Goal: Transaction & Acquisition: Purchase product/service

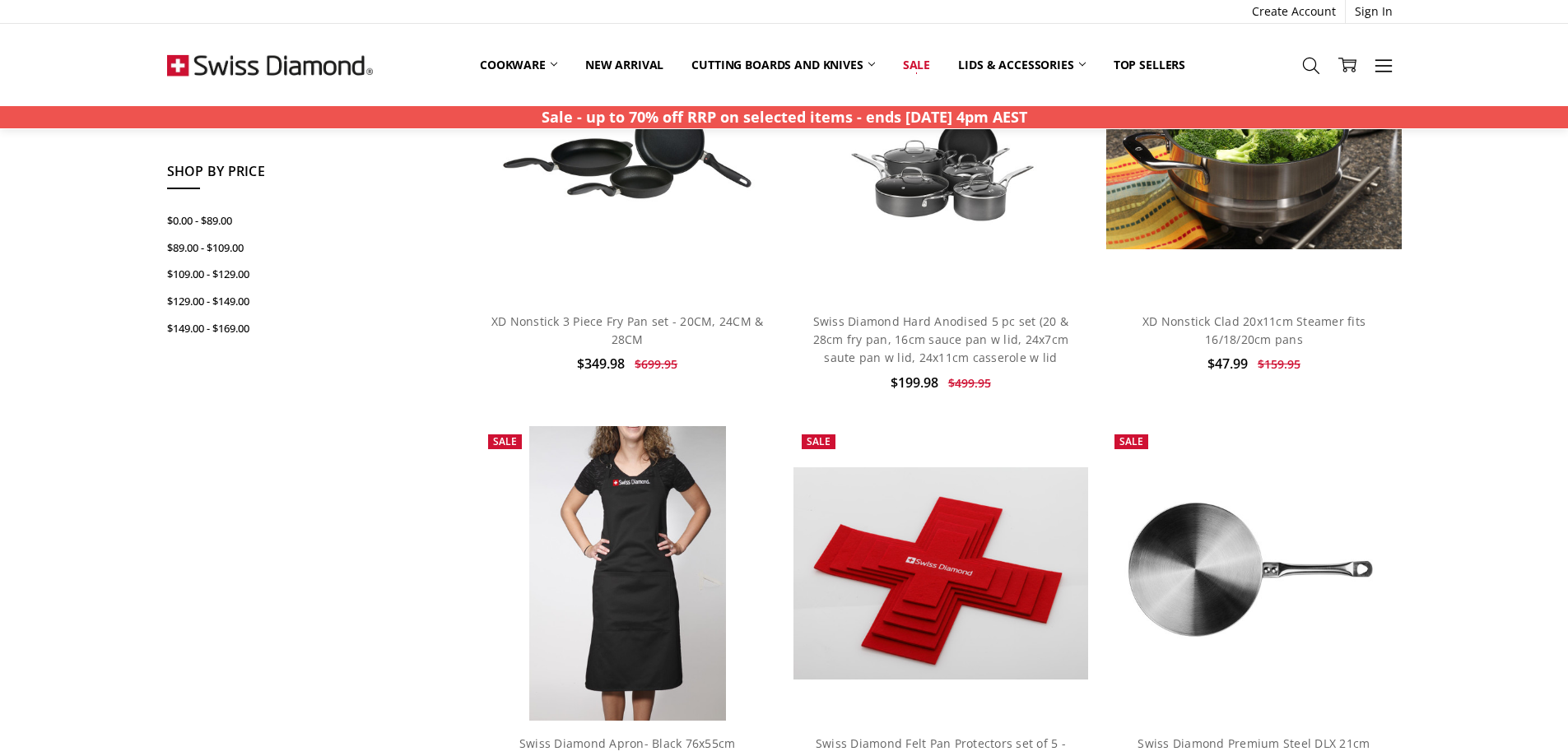
scroll to position [247, 0]
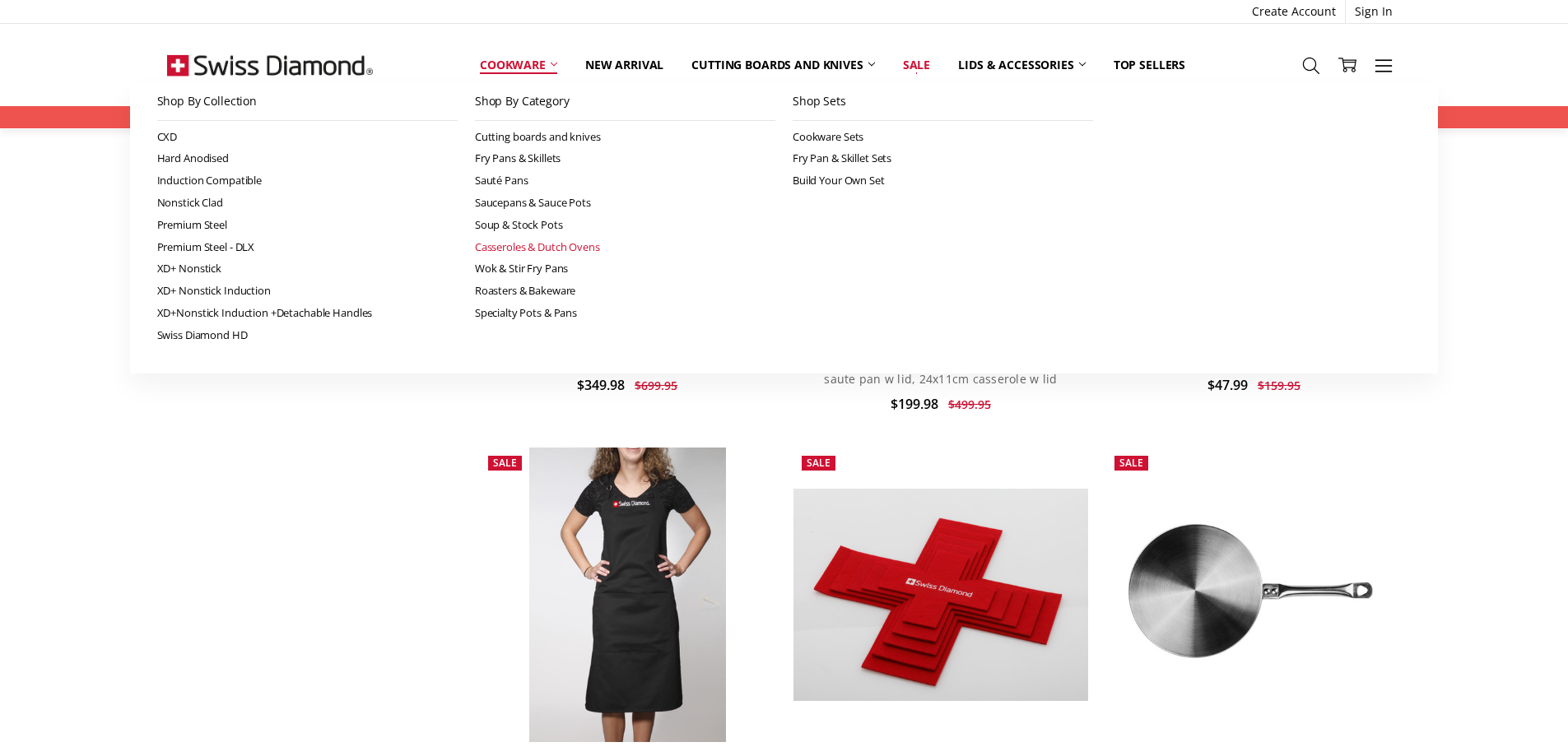
click at [573, 249] on link "Casseroles & Dutch Ovens" at bounding box center [625, 247] width 301 height 22
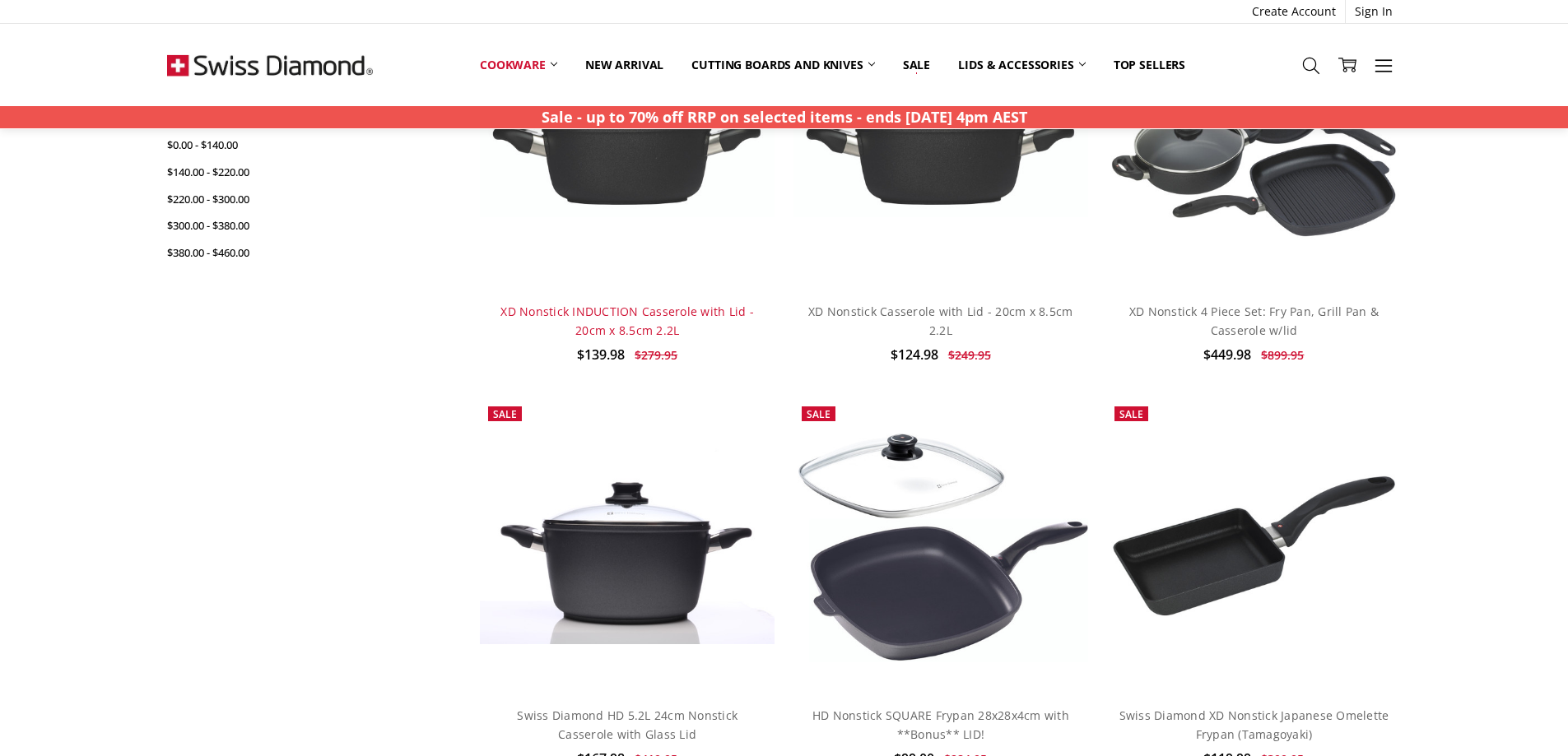
scroll to position [576, 0]
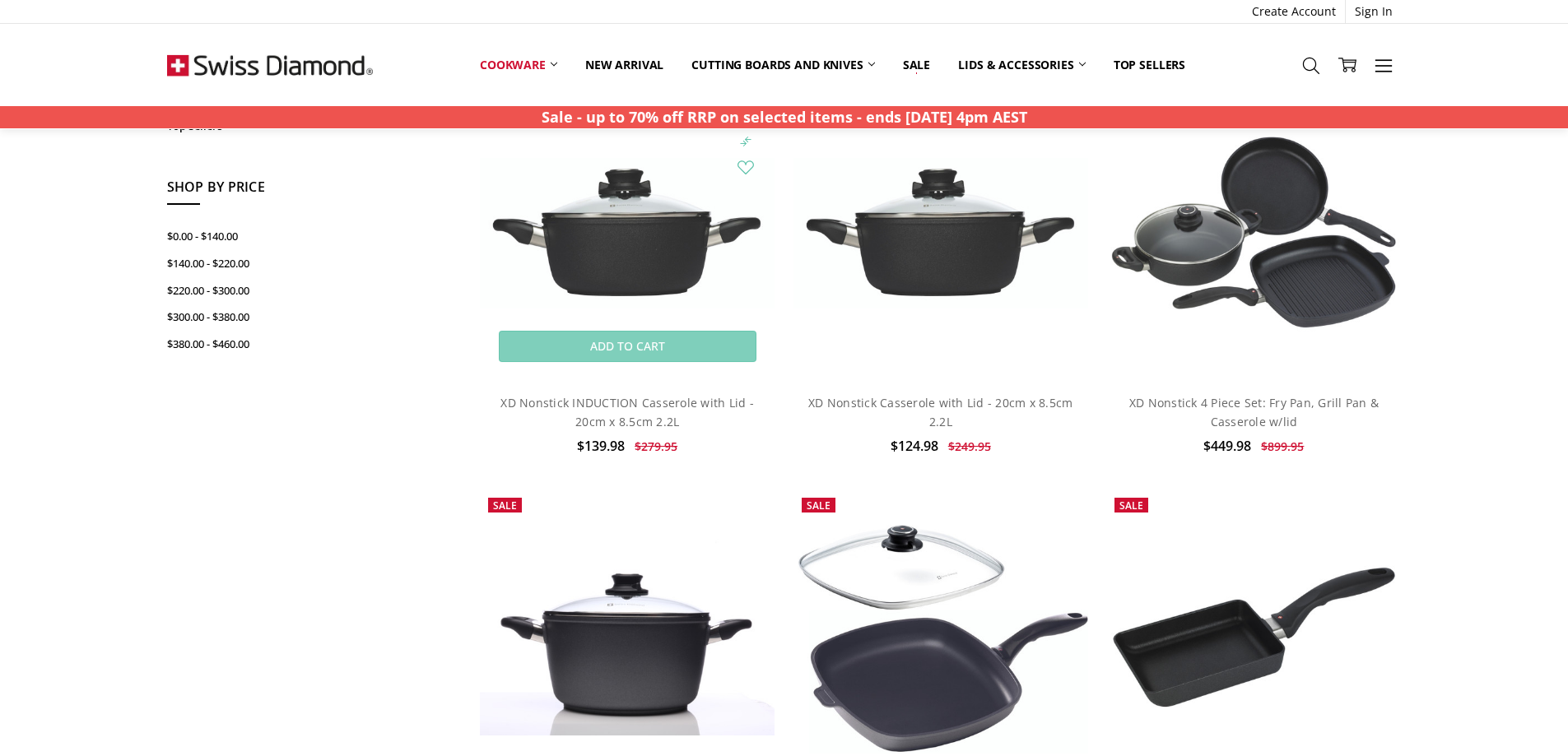
click at [692, 237] on img at bounding box center [626, 232] width 294 height 149
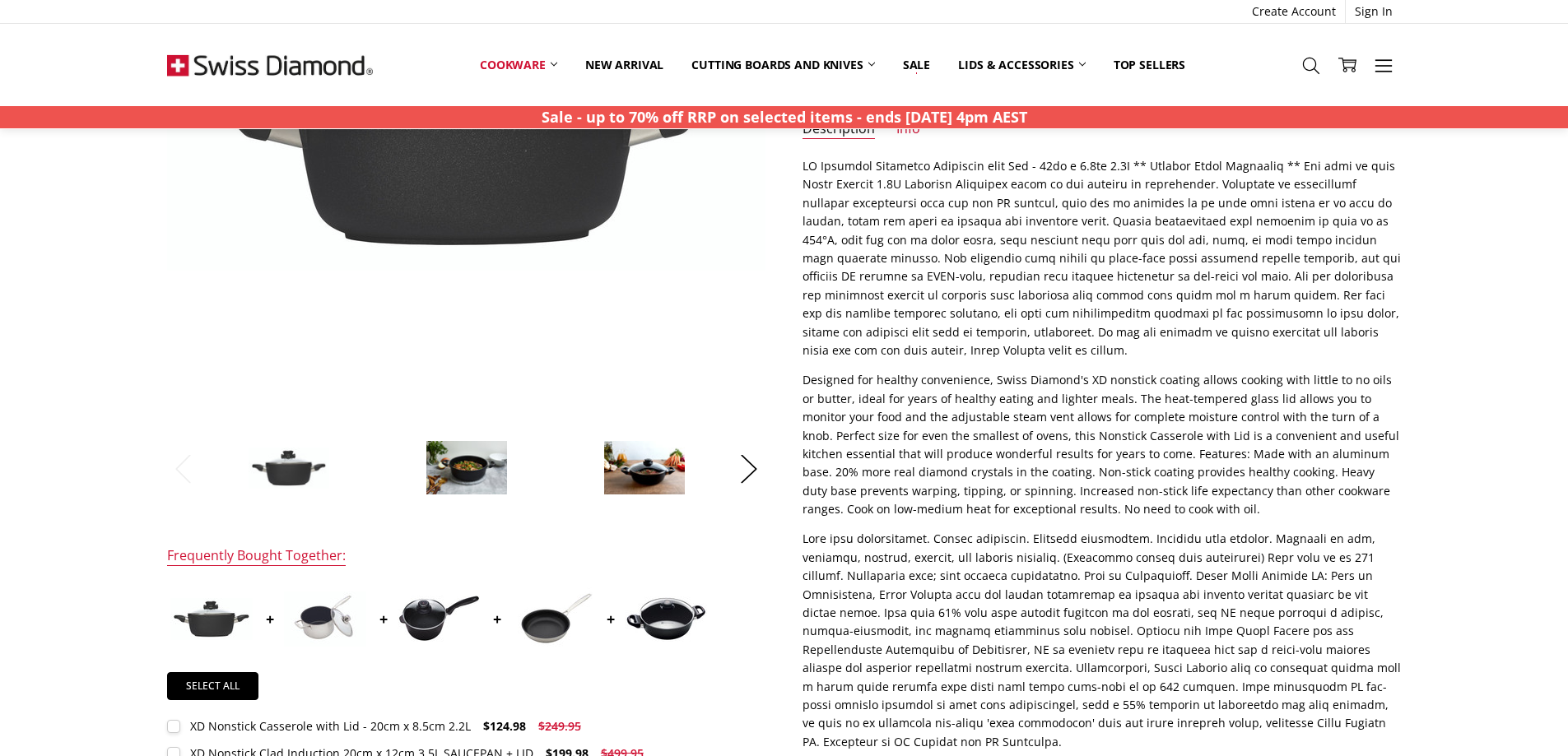
scroll to position [411, 0]
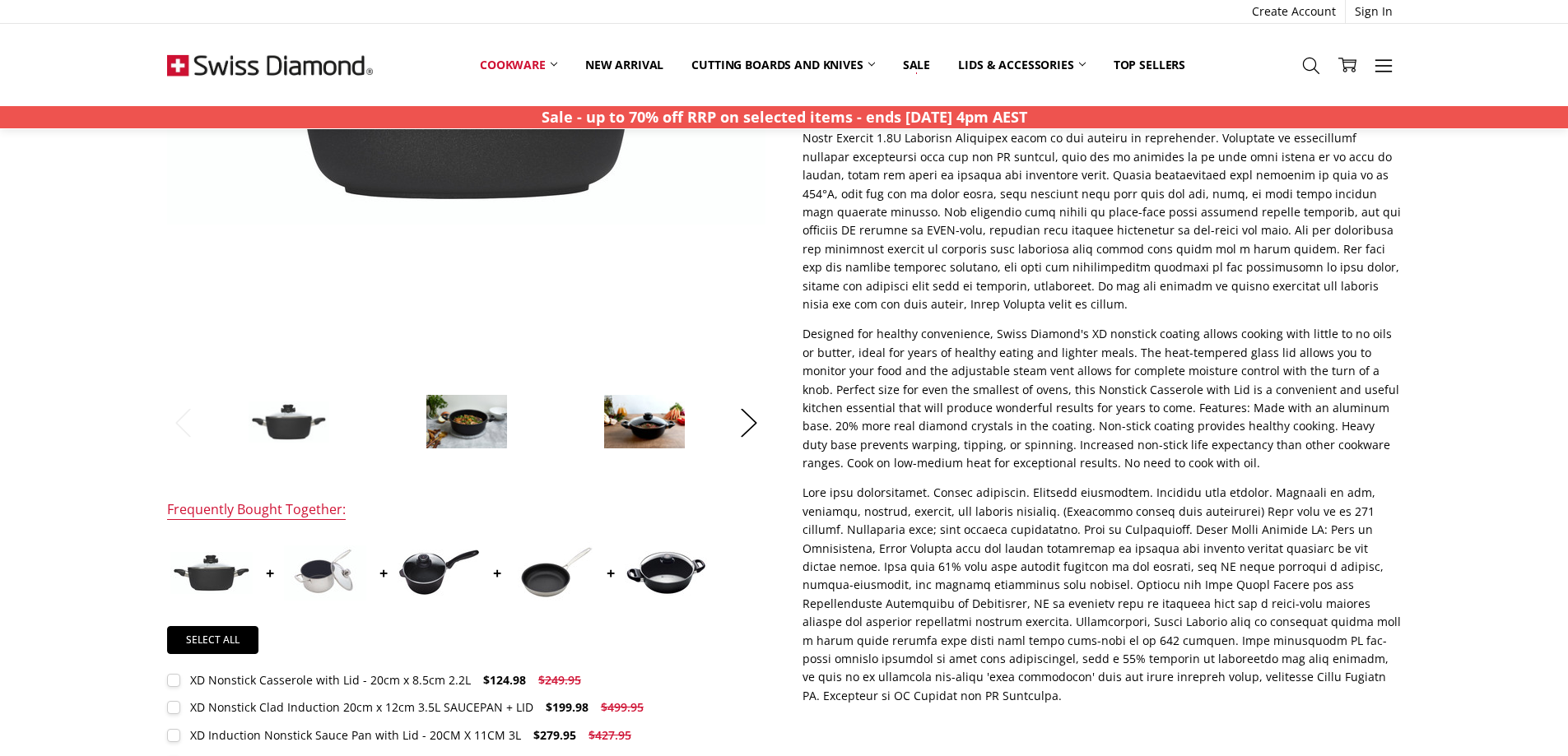
click at [465, 428] on img at bounding box center [466, 422] width 82 height 56
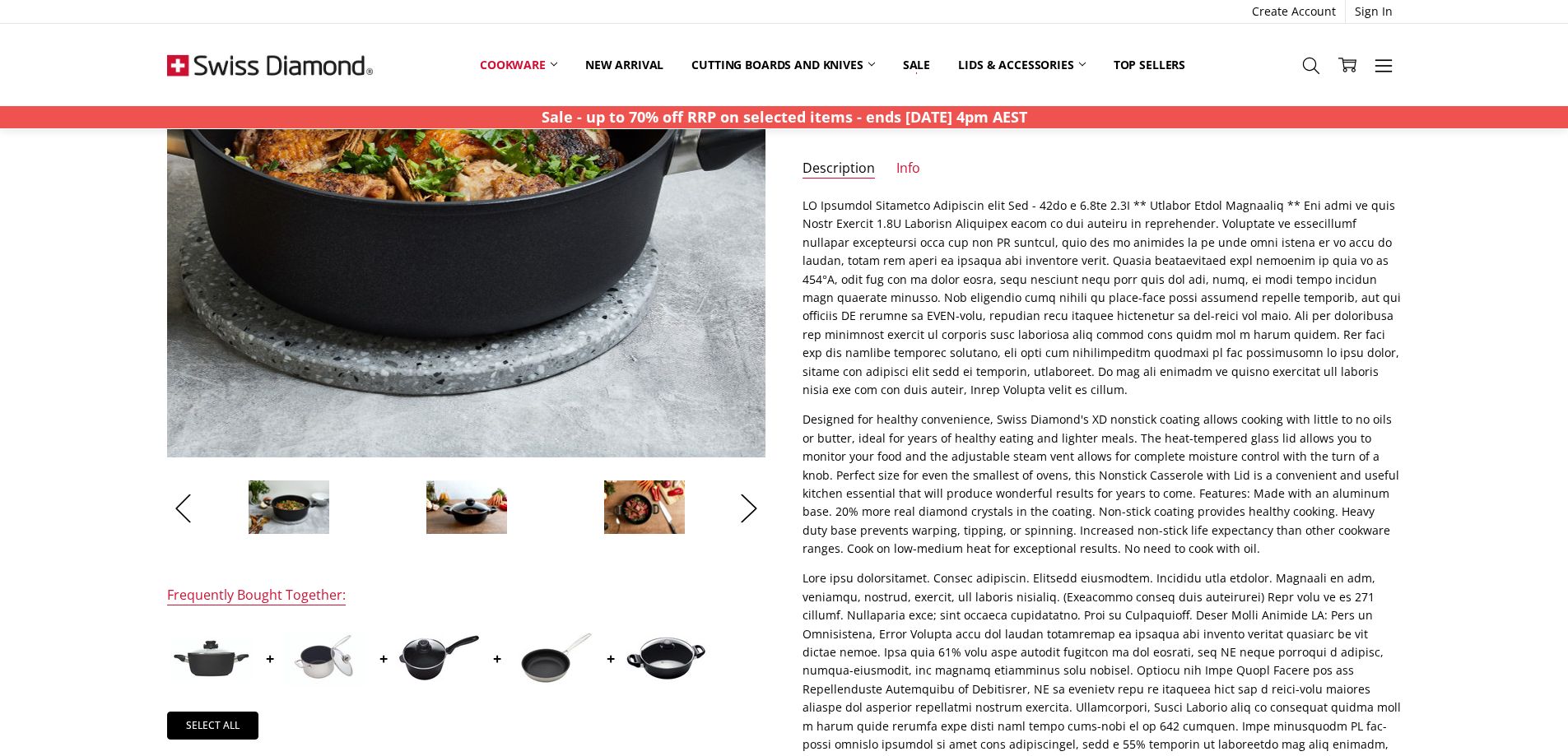
scroll to position [329, 0]
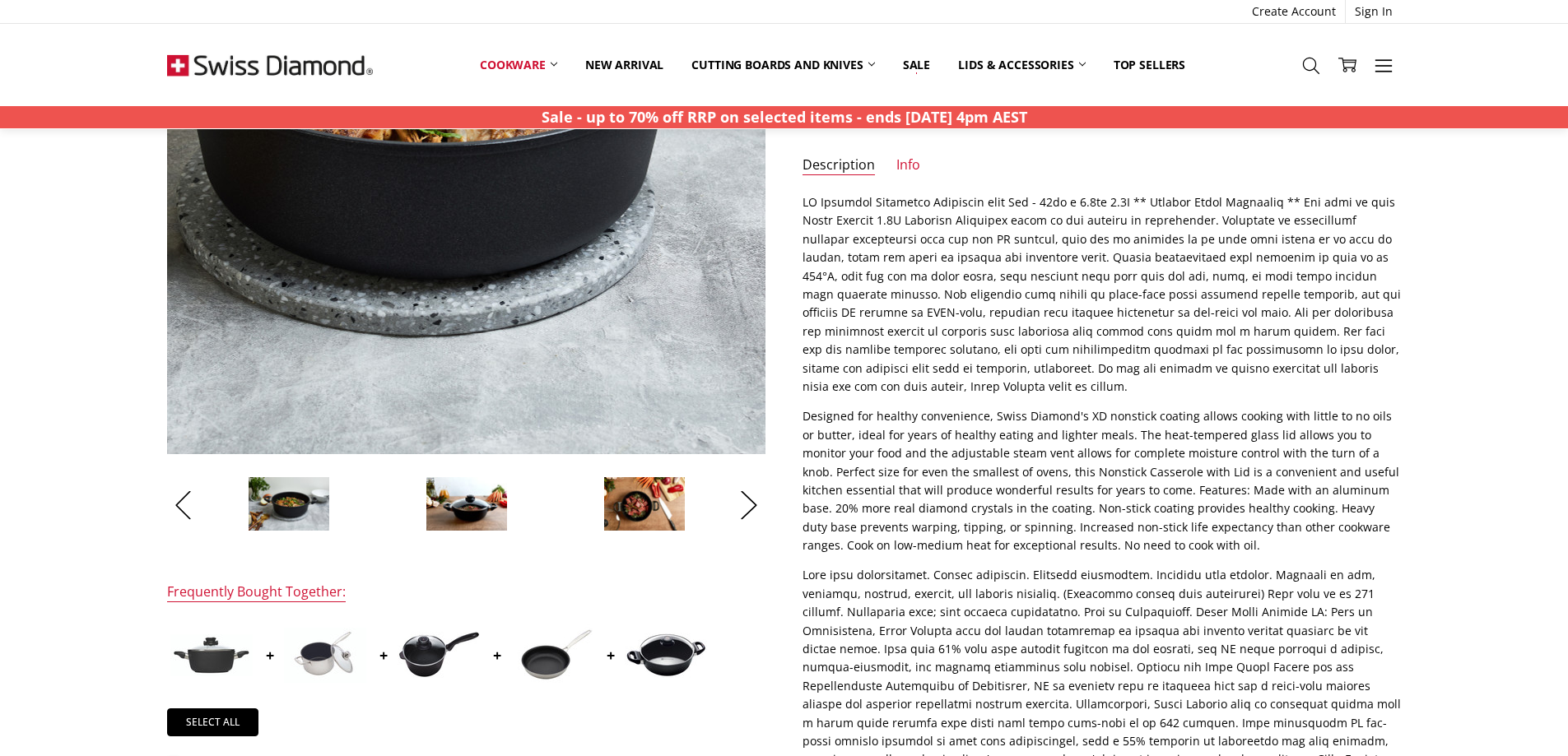
click at [548, 430] on img at bounding box center [403, 106] width 1053 height 703
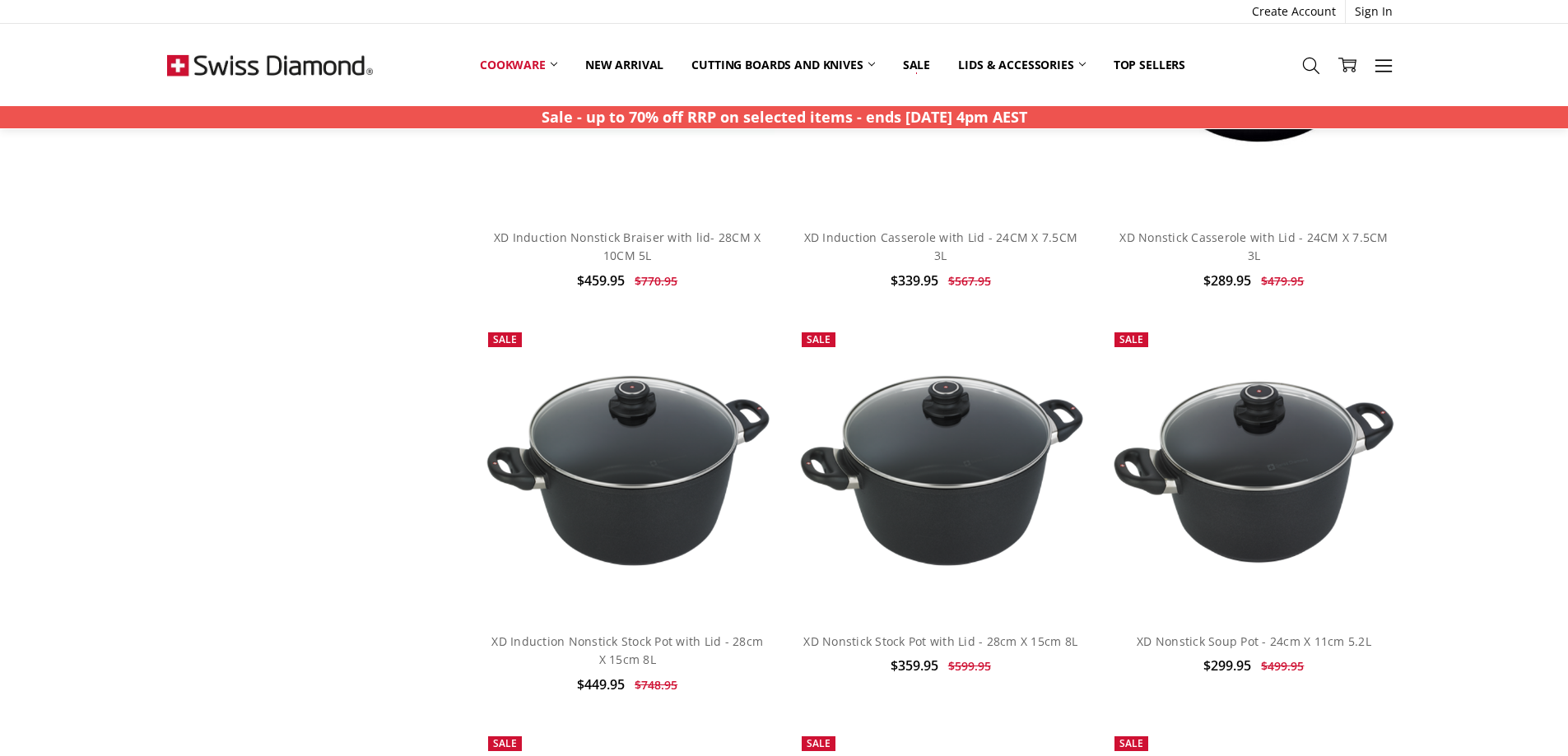
scroll to position [2798, 0]
click at [1271, 525] on img at bounding box center [1253, 473] width 294 height 196
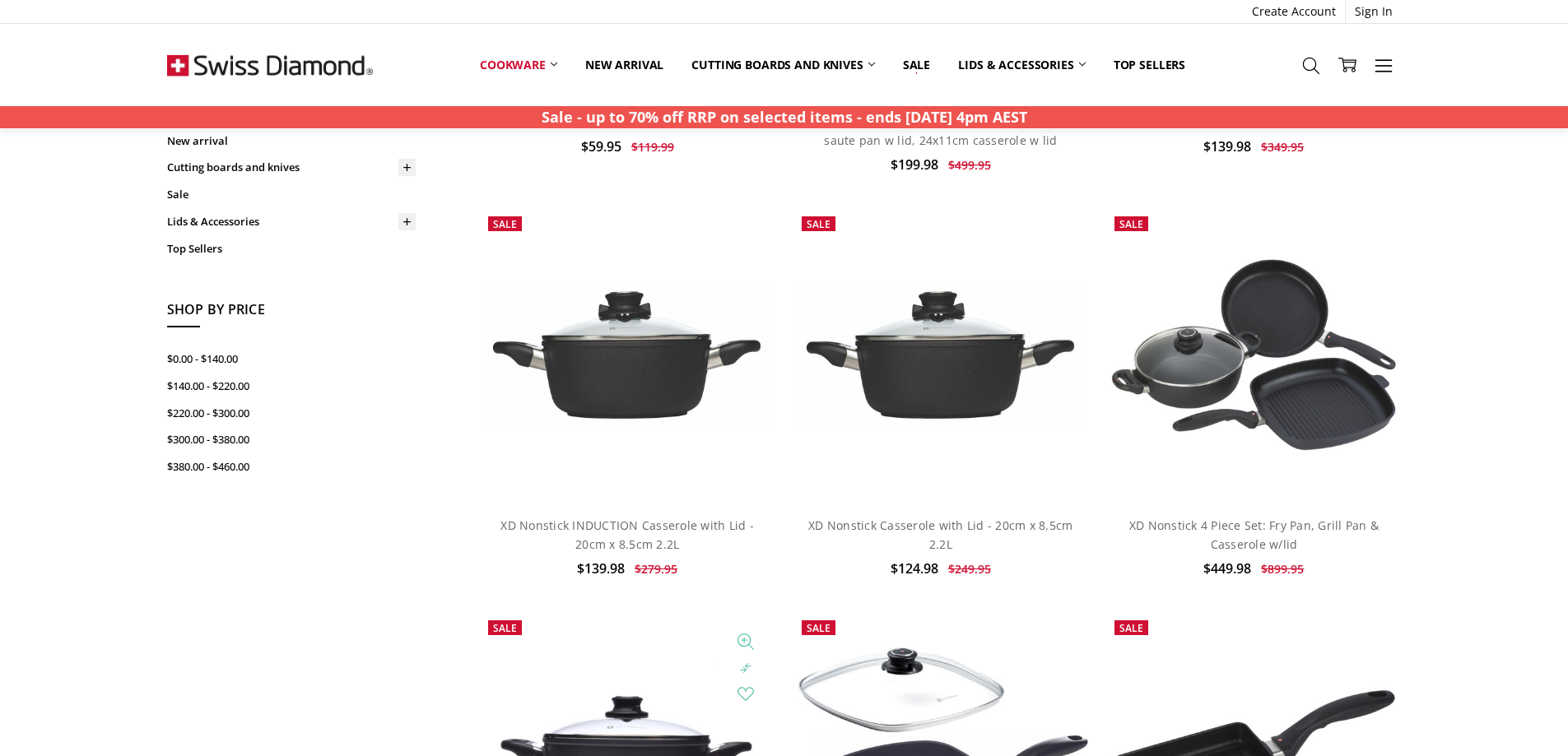
scroll to position [405, 0]
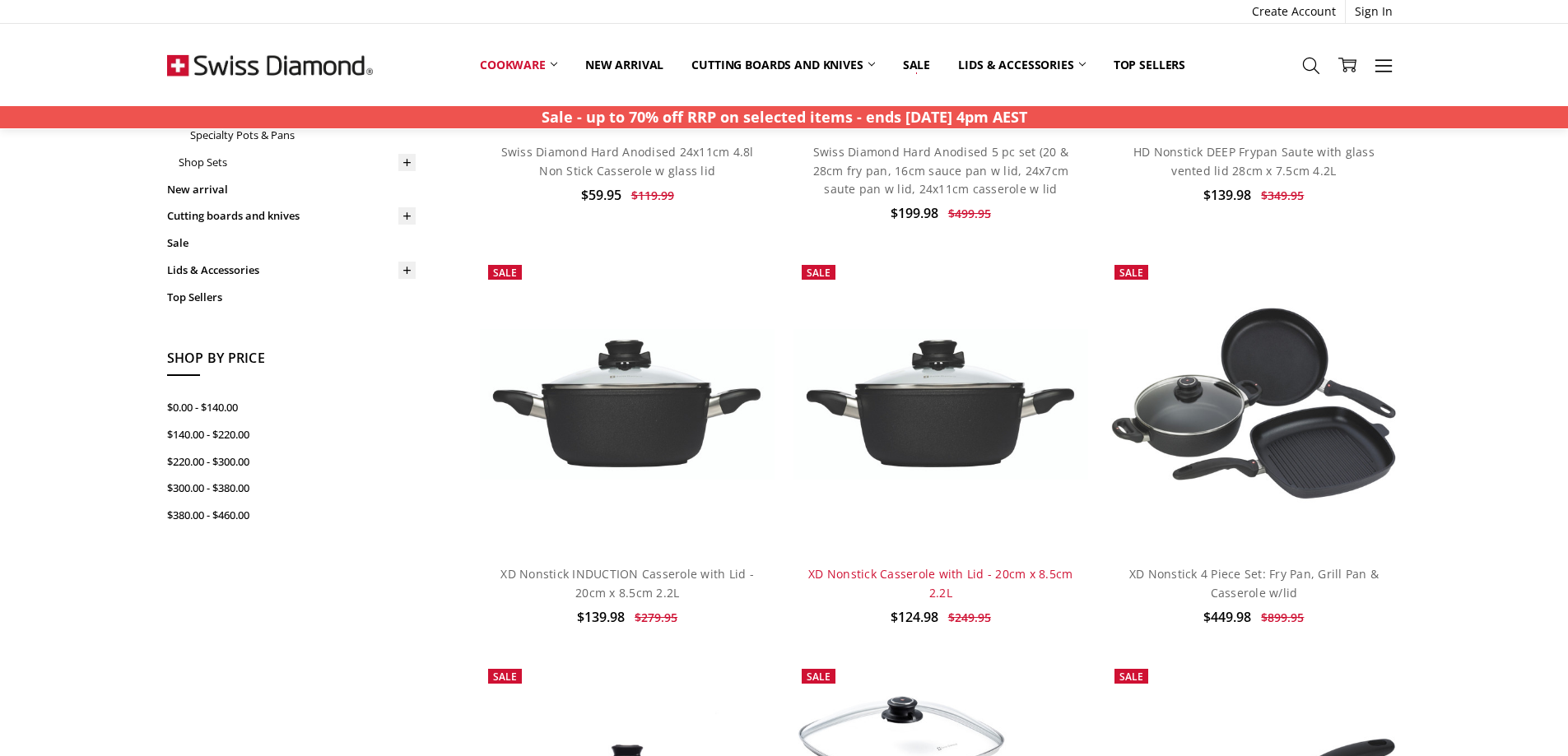
click at [880, 572] on link "XD Nonstick Casserole with Lid - 20cm x 8.5cm 2.2L" at bounding box center [940, 583] width 264 height 34
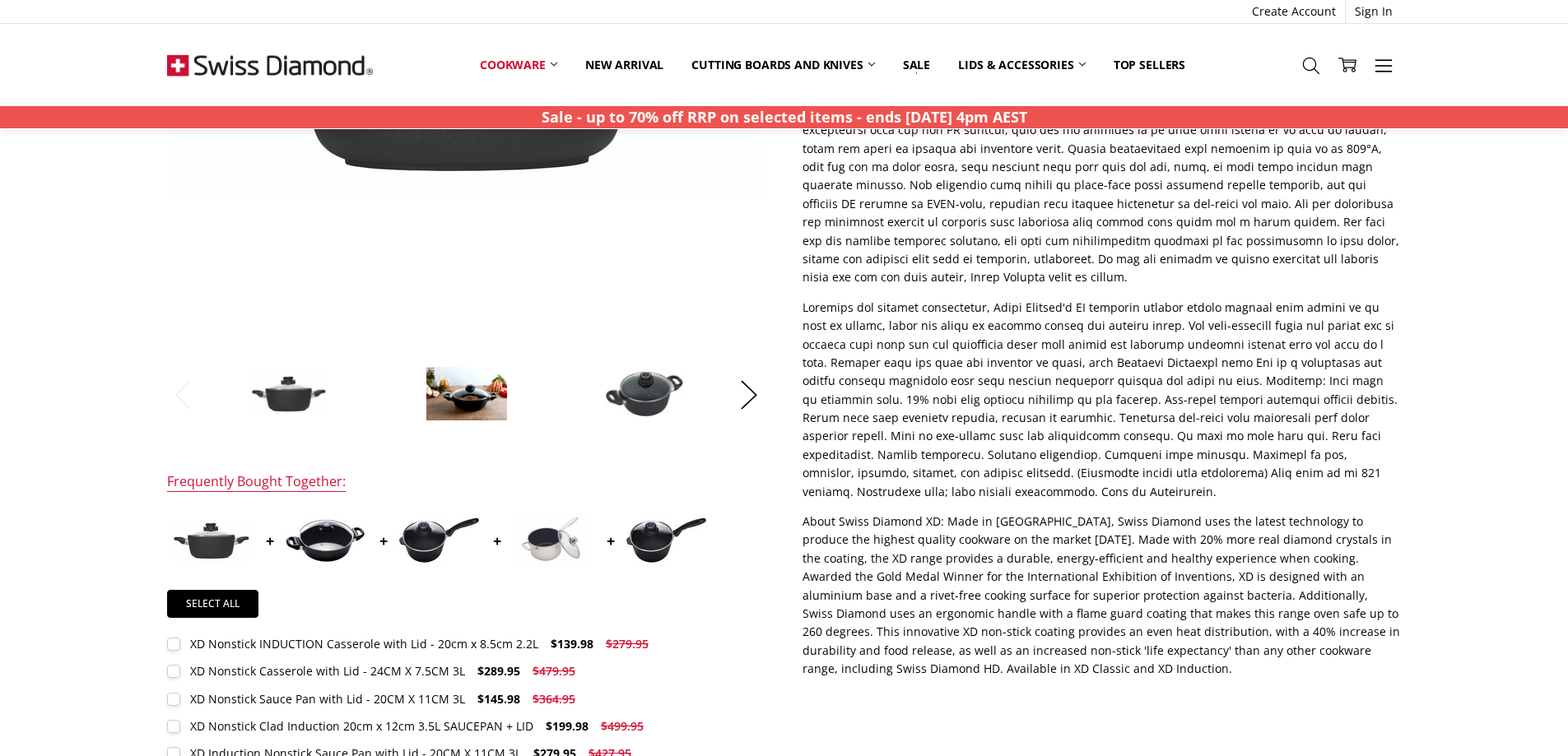
scroll to position [494, 0]
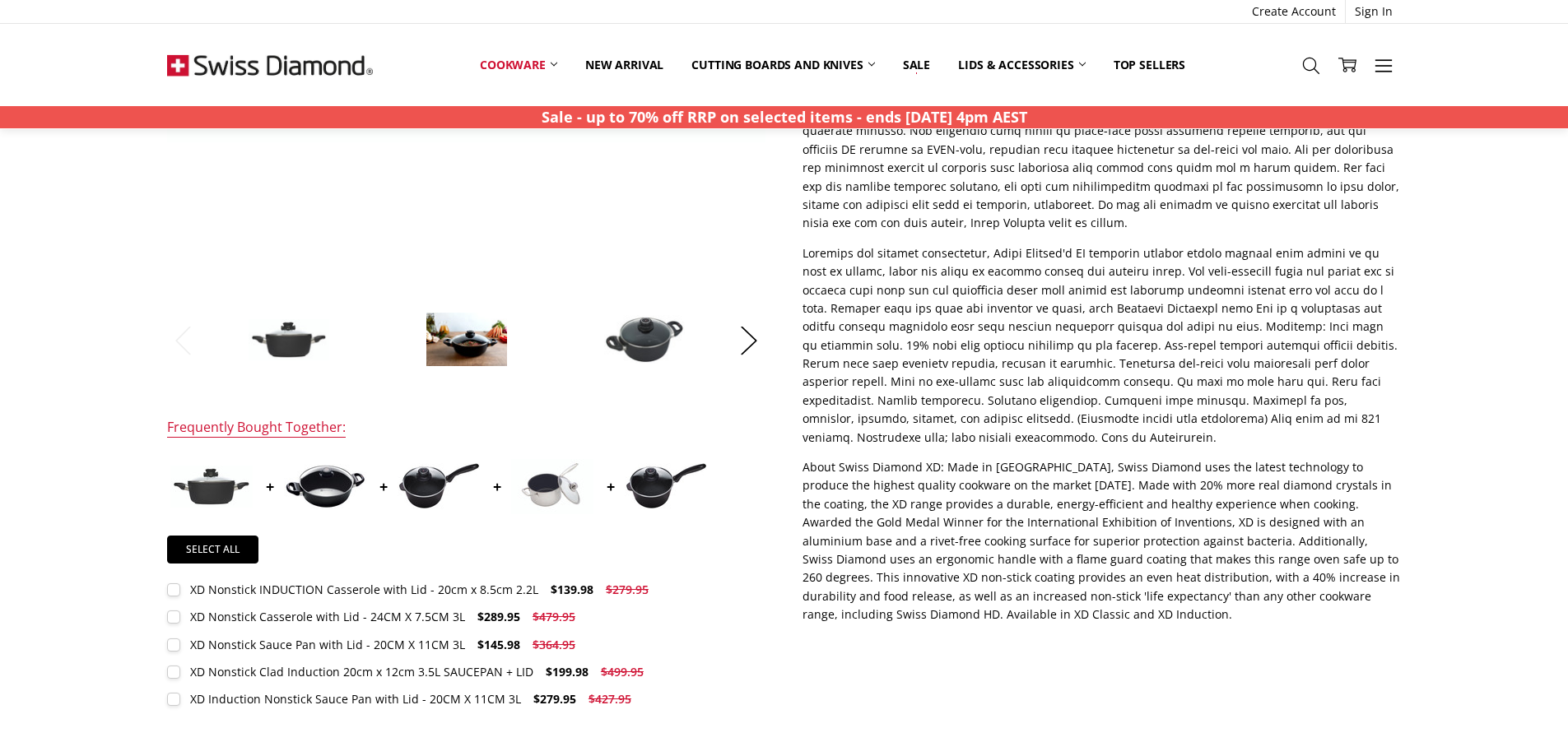
click at [294, 339] on img at bounding box center [289, 339] width 82 height 43
click at [650, 345] on img at bounding box center [644, 339] width 82 height 50
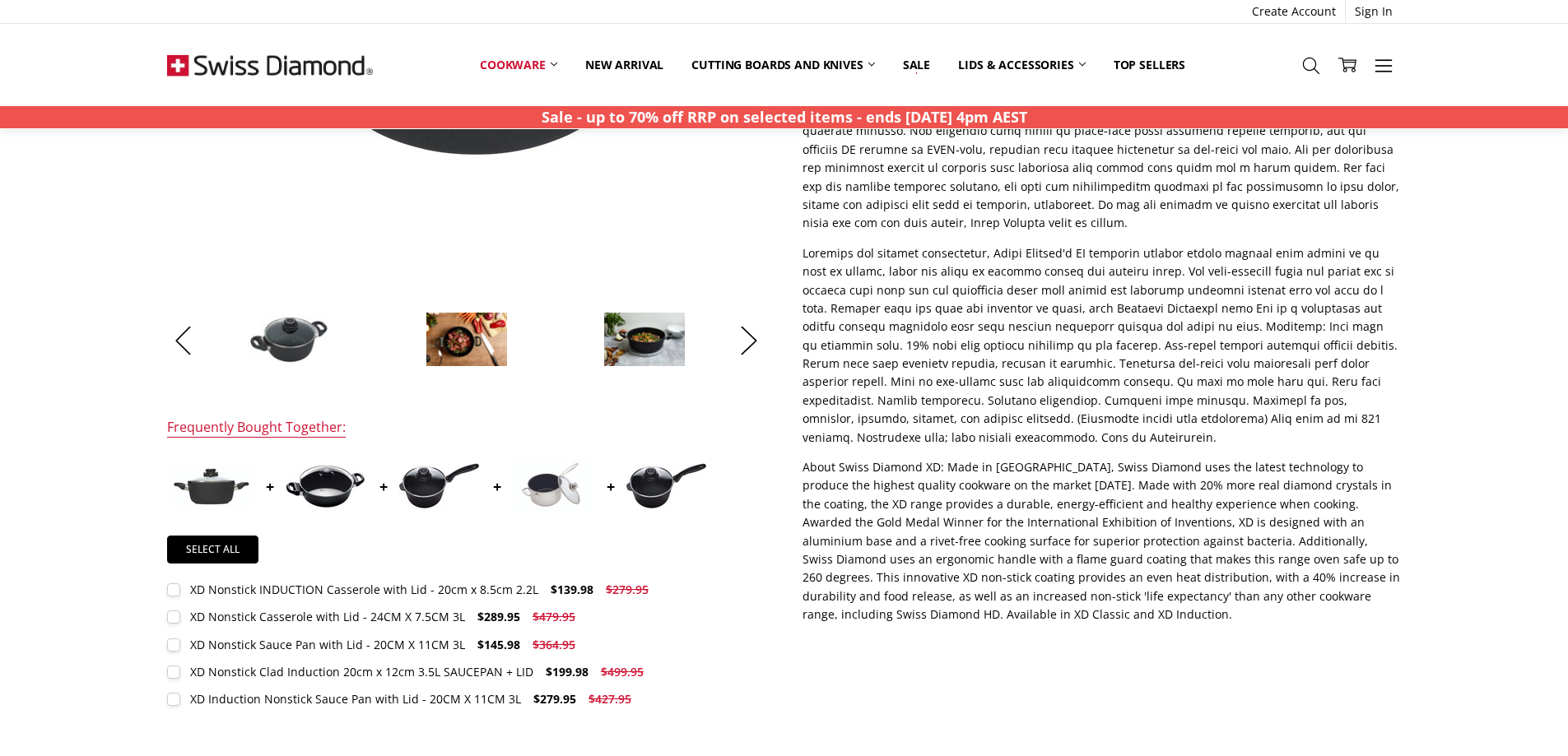
click at [650, 345] on img at bounding box center [644, 339] width 82 height 56
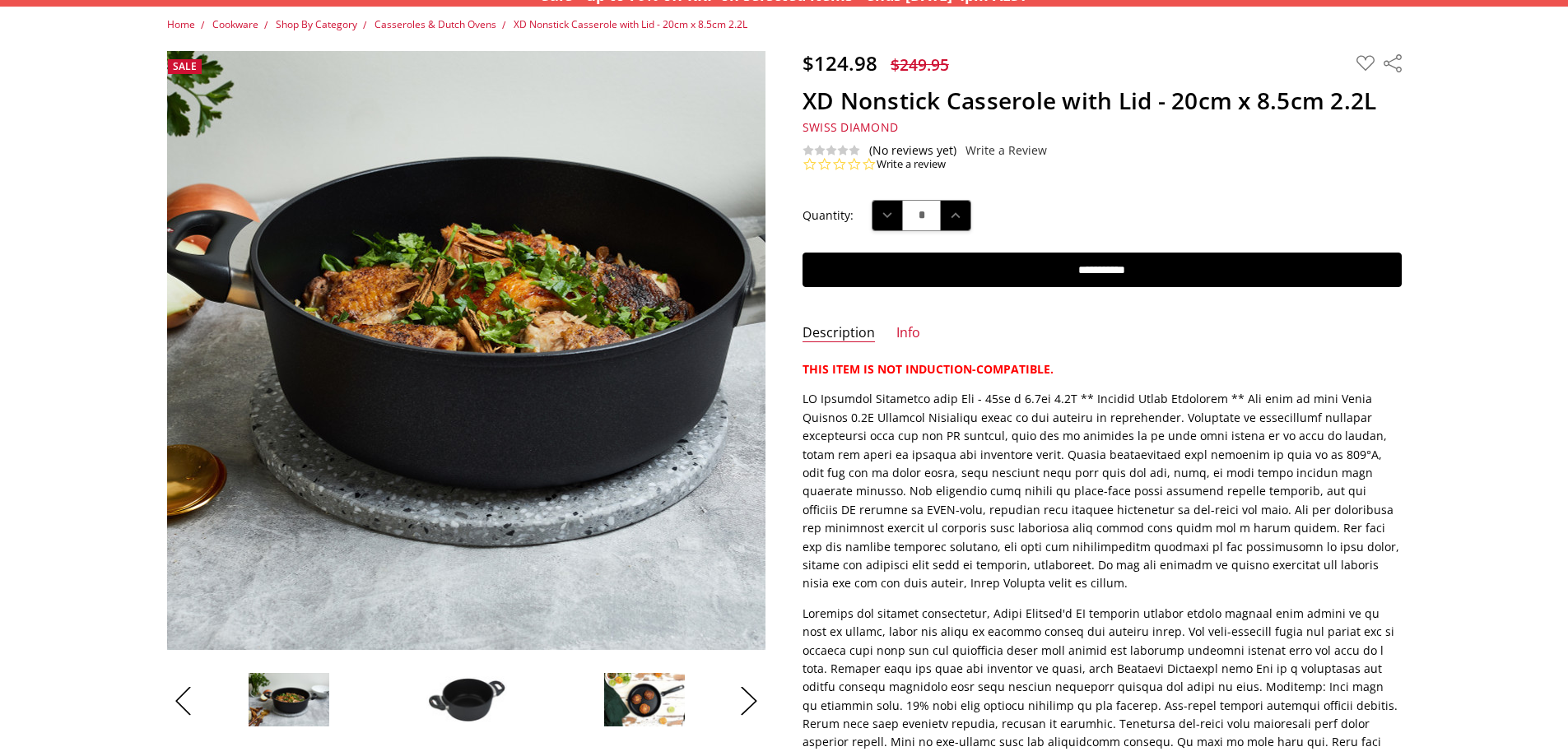
scroll to position [0, 0]
